Goal: Task Accomplishment & Management: Use online tool/utility

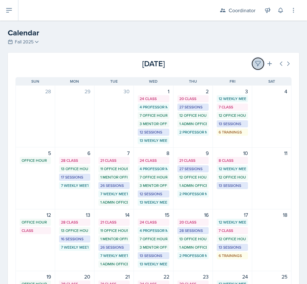
click at [255, 64] on icon at bounding box center [258, 64] width 6 height 6
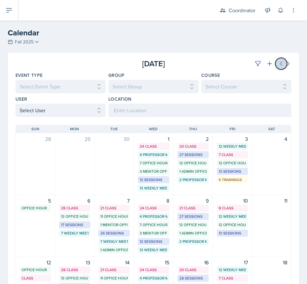
click at [280, 62] on icon at bounding box center [281, 64] width 2 height 4
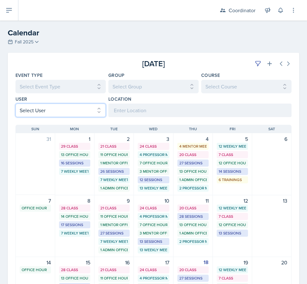
click at [36, 109] on select "Select User All [PERSON_NAME] [PERSON_NAME] [PERSON_NAME] [PERSON_NAME] [PERSON…" at bounding box center [60, 111] width 90 height 14
select select "bd089e15-6aa1-4a01-a4ef-f2c2b47dcfa3"
click at [15, 104] on select "Select User All [PERSON_NAME] [PERSON_NAME] [PERSON_NAME] [PERSON_NAME] [PERSON…" at bounding box center [60, 111] width 90 height 14
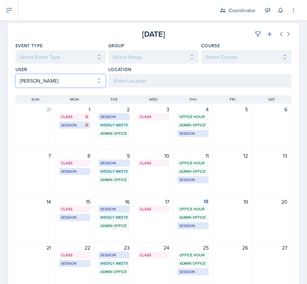
scroll to position [97, 0]
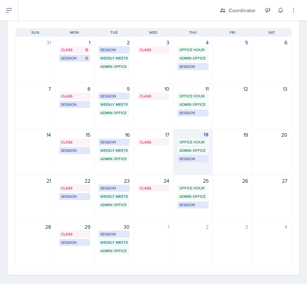
click at [187, 135] on div "18" at bounding box center [192, 135] width 31 height 8
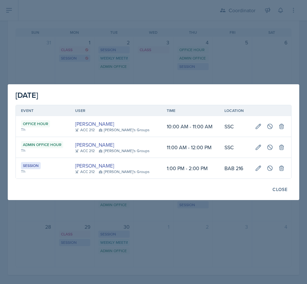
click at [169, 253] on div at bounding box center [153, 142] width 307 height 284
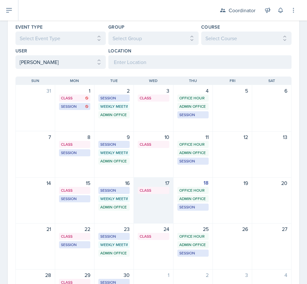
scroll to position [0, 0]
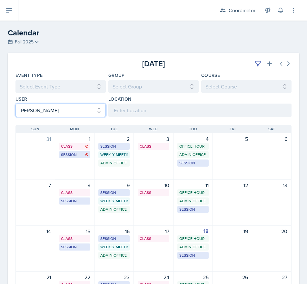
click at [51, 104] on select "Select User All [PERSON_NAME] [PERSON_NAME] [PERSON_NAME] [PERSON_NAME] [PERSON…" at bounding box center [60, 111] width 90 height 14
select select
click at [15, 104] on select "Select User All [PERSON_NAME] [PERSON_NAME] [PERSON_NAME] [PERSON_NAME] [PERSON…" at bounding box center [60, 111] width 90 height 14
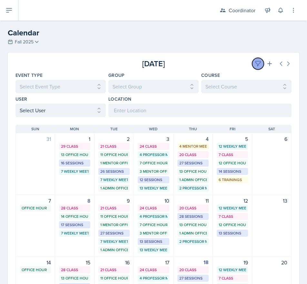
click at [255, 62] on icon at bounding box center [257, 64] width 5 height 5
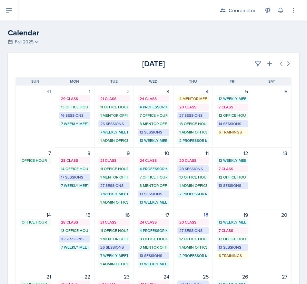
click at [224, 63] on div "[DATE]" at bounding box center [245, 64] width 92 height 12
